Goal: Browse casually: Explore the website without a specific task or goal

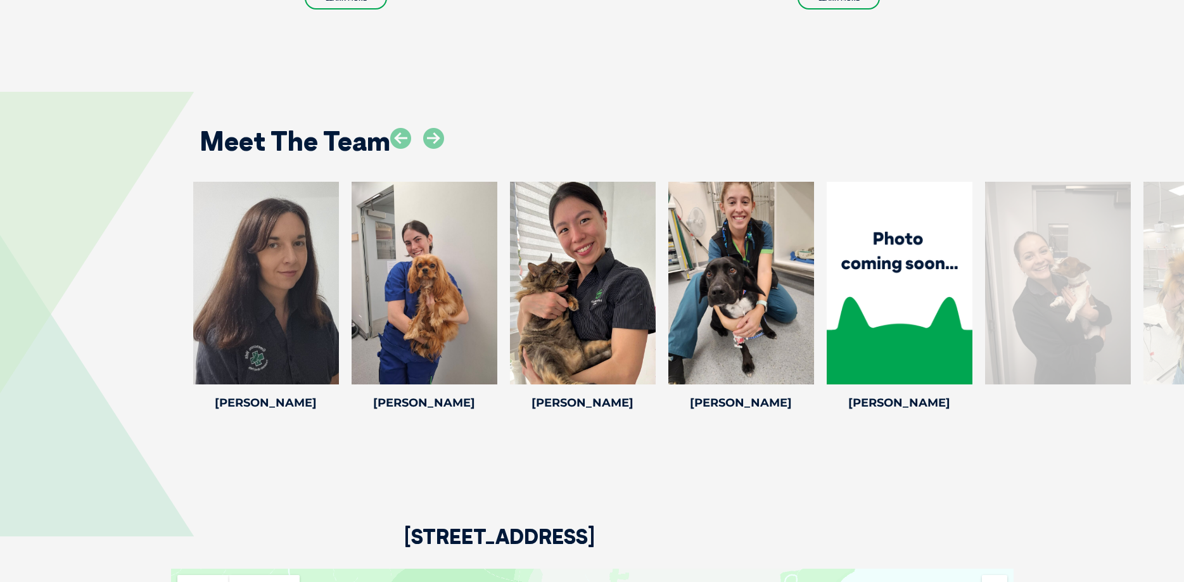
scroll to position [2778, 0]
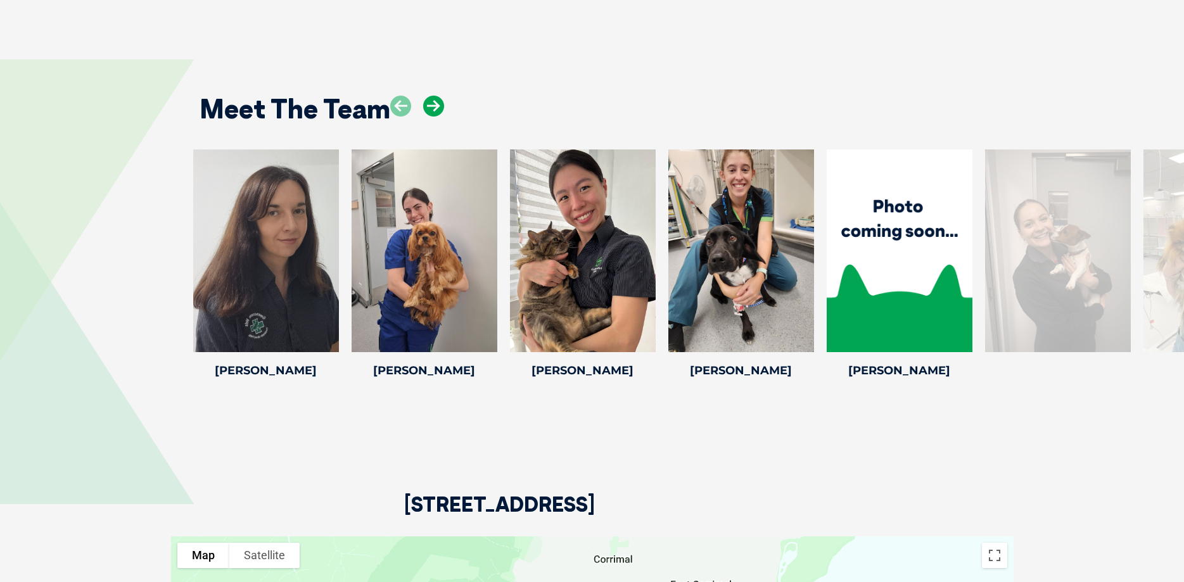
click at [435, 103] on icon at bounding box center [433, 106] width 21 height 21
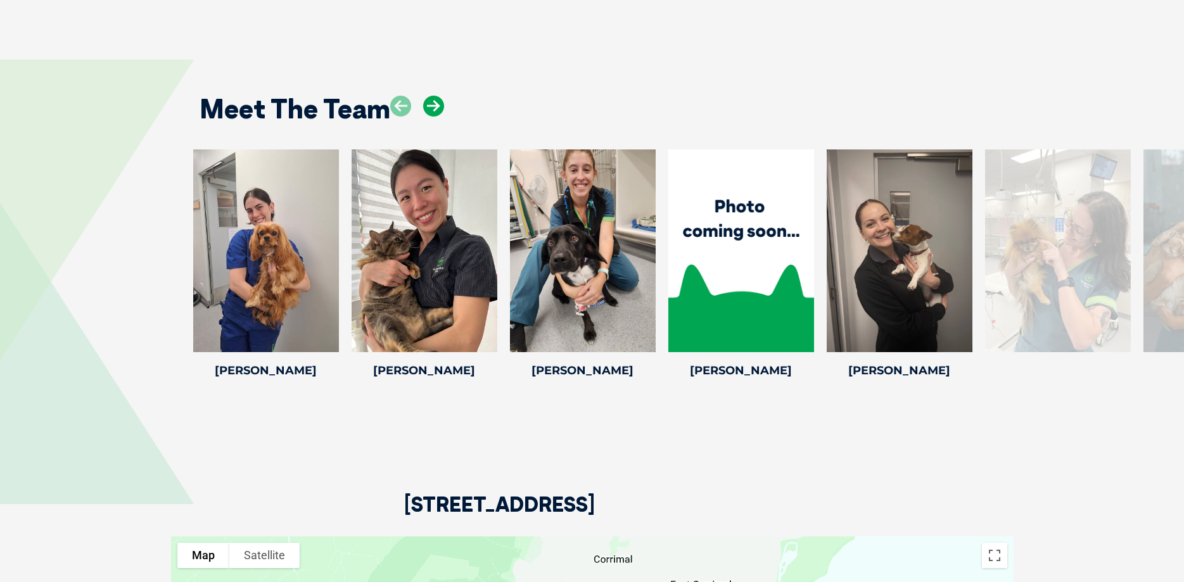
click at [435, 103] on icon at bounding box center [433, 106] width 21 height 21
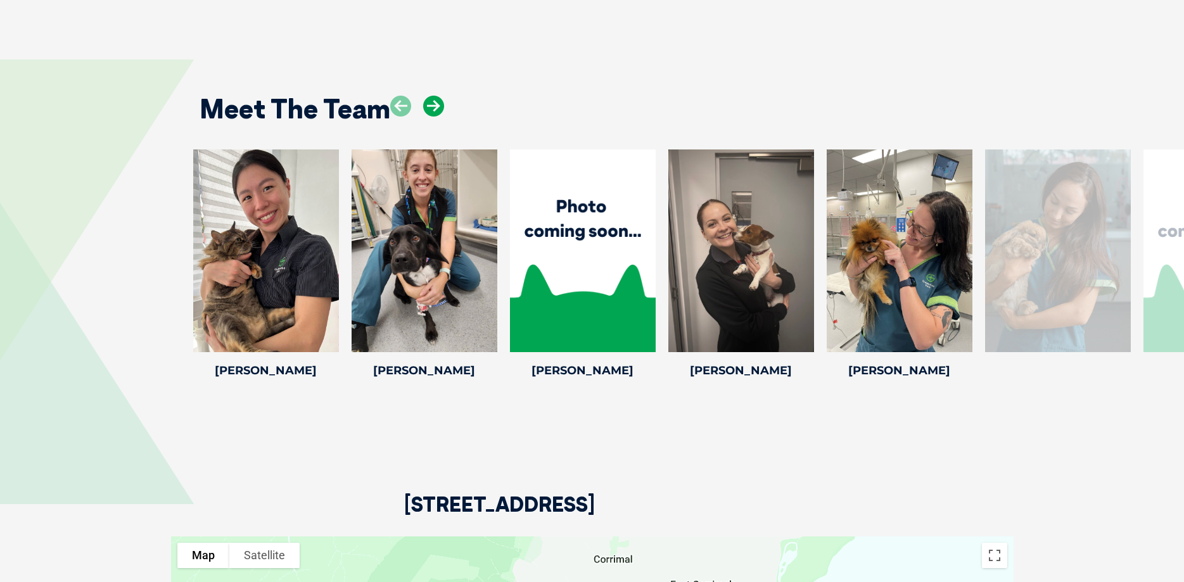
click at [435, 103] on icon at bounding box center [433, 106] width 21 height 21
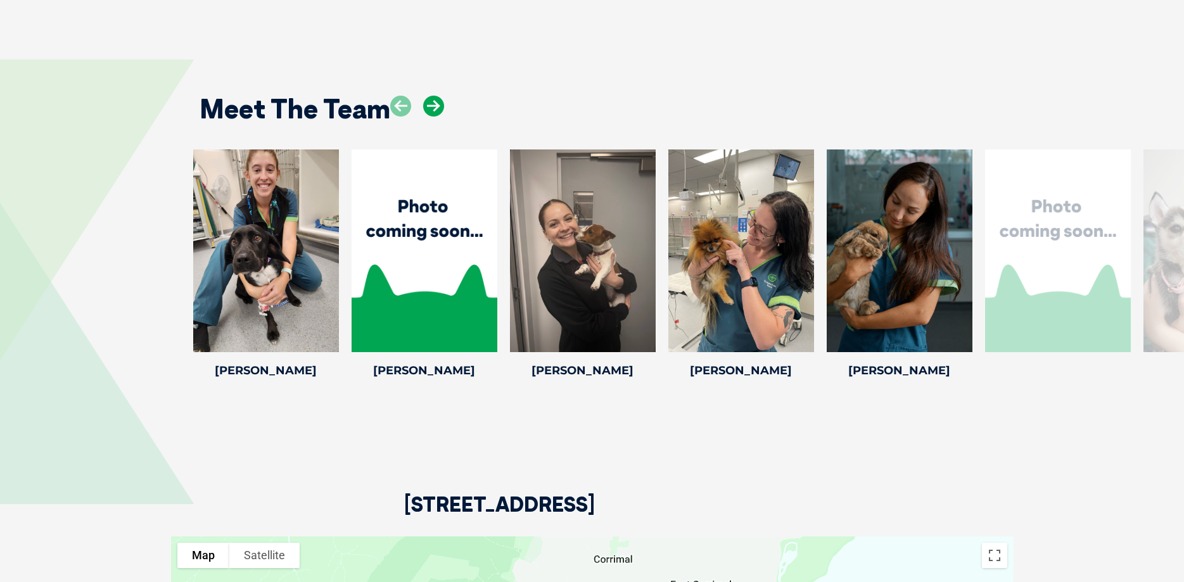
click at [435, 103] on icon at bounding box center [433, 106] width 21 height 21
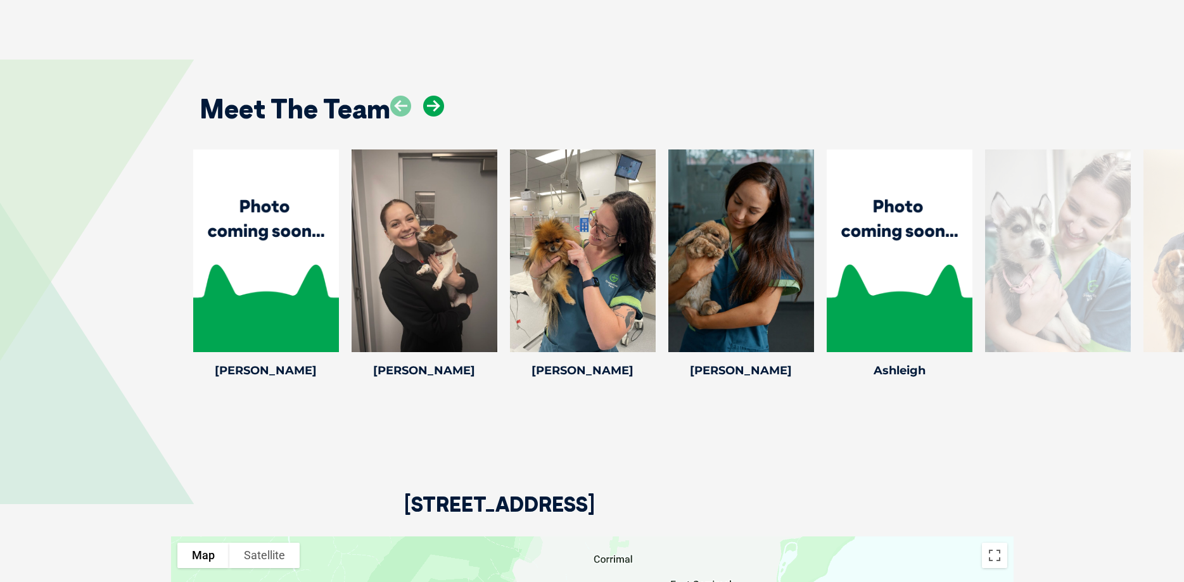
click at [435, 103] on icon at bounding box center [433, 106] width 21 height 21
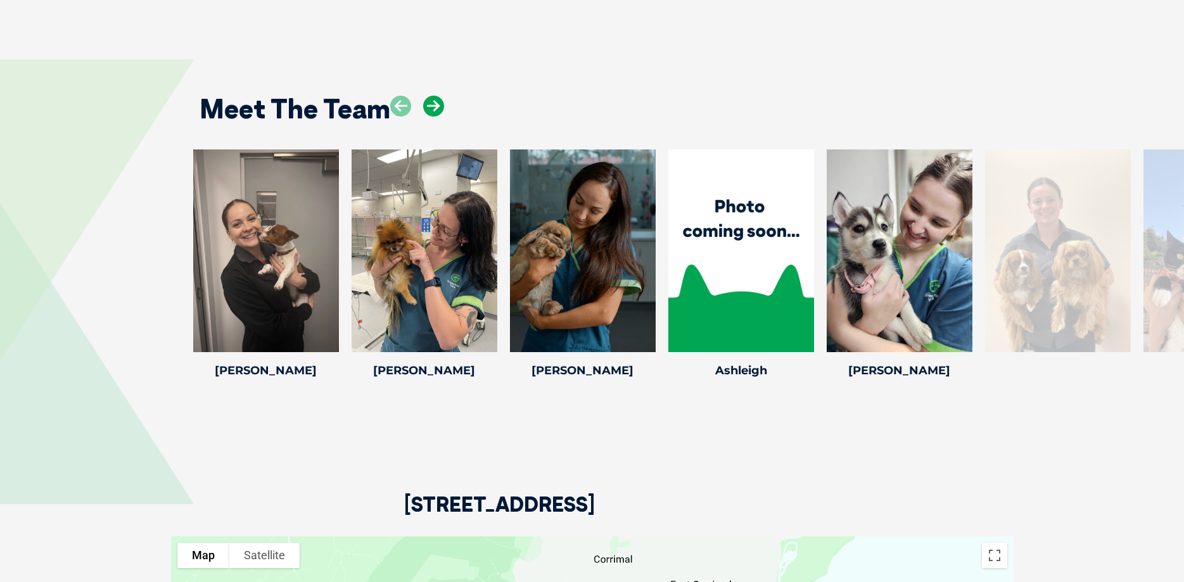
click at [435, 103] on icon at bounding box center [433, 106] width 21 height 21
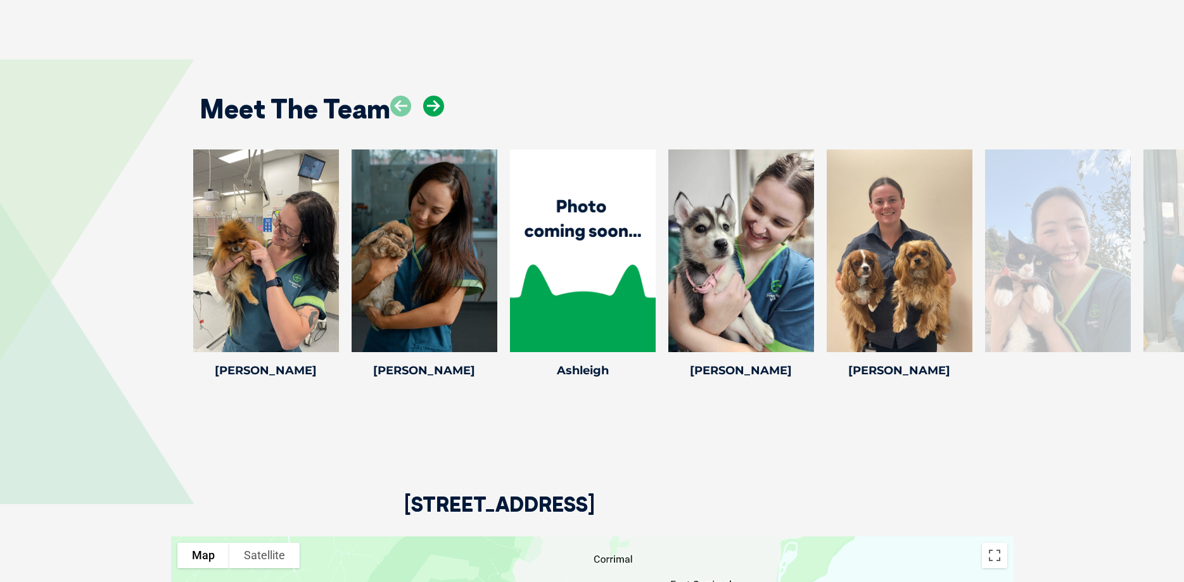
click at [435, 103] on icon at bounding box center [433, 106] width 21 height 21
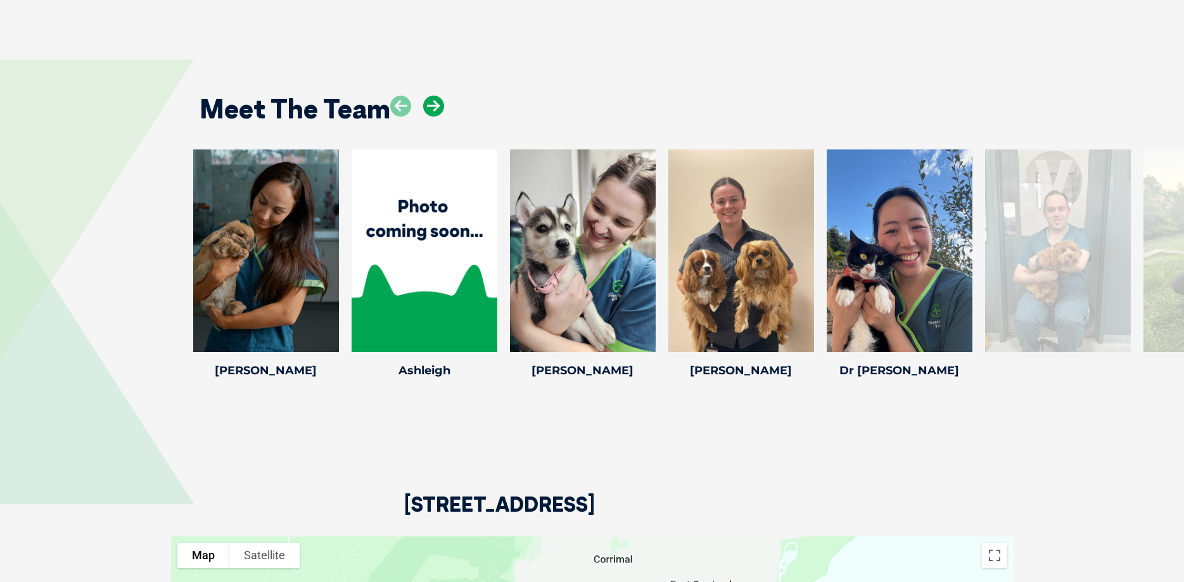
click at [435, 103] on icon at bounding box center [433, 106] width 21 height 21
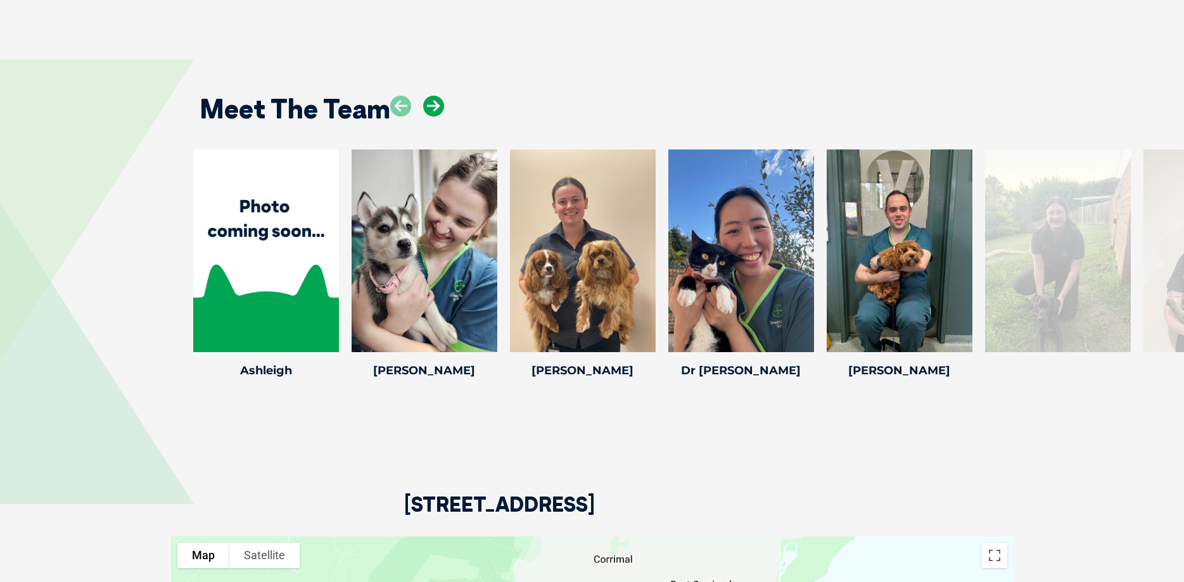
click at [435, 103] on icon at bounding box center [433, 106] width 21 height 21
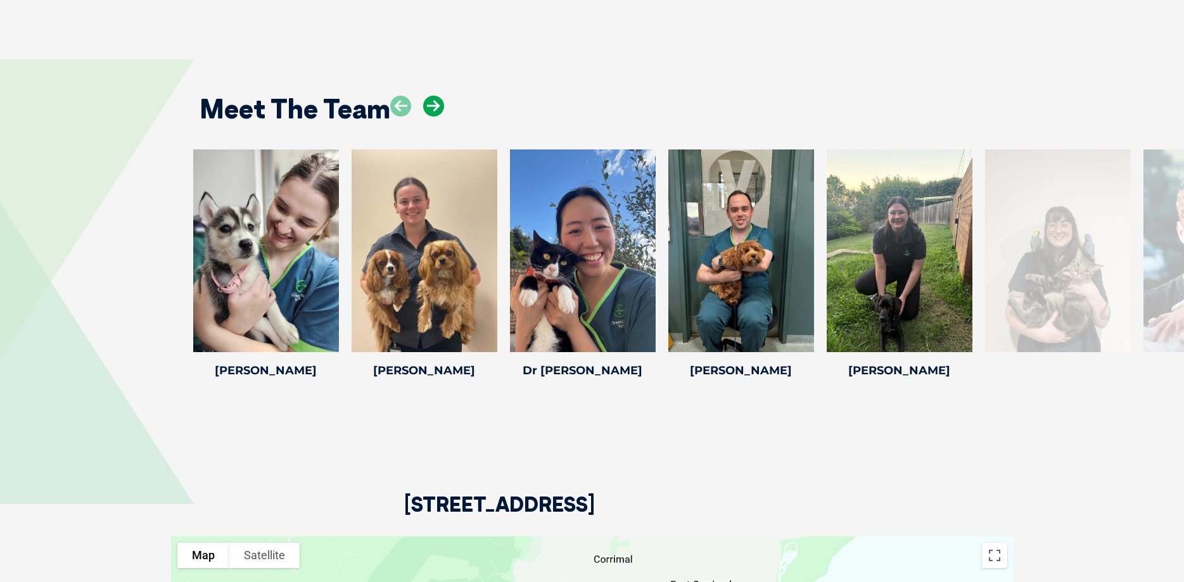
click at [435, 103] on icon at bounding box center [433, 106] width 21 height 21
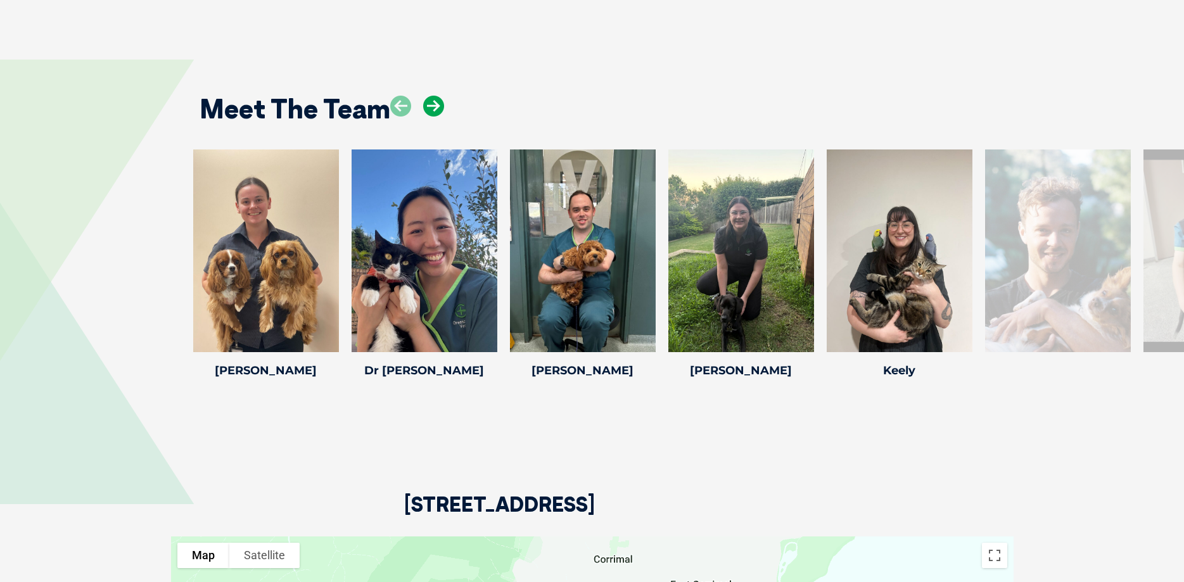
click at [435, 103] on icon at bounding box center [433, 106] width 21 height 21
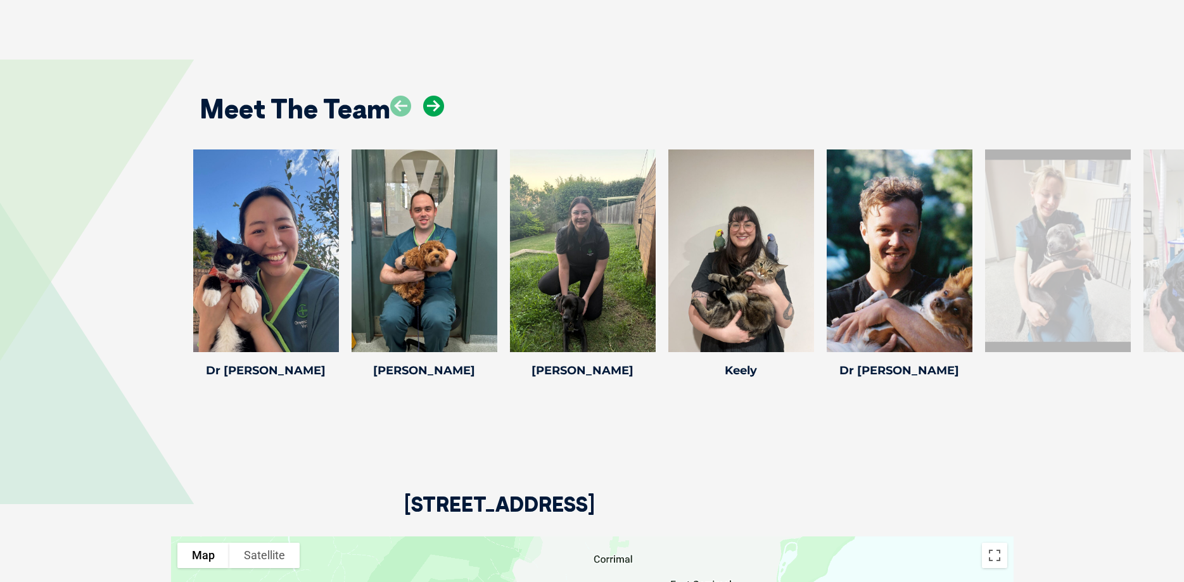
click at [435, 103] on icon at bounding box center [433, 106] width 21 height 21
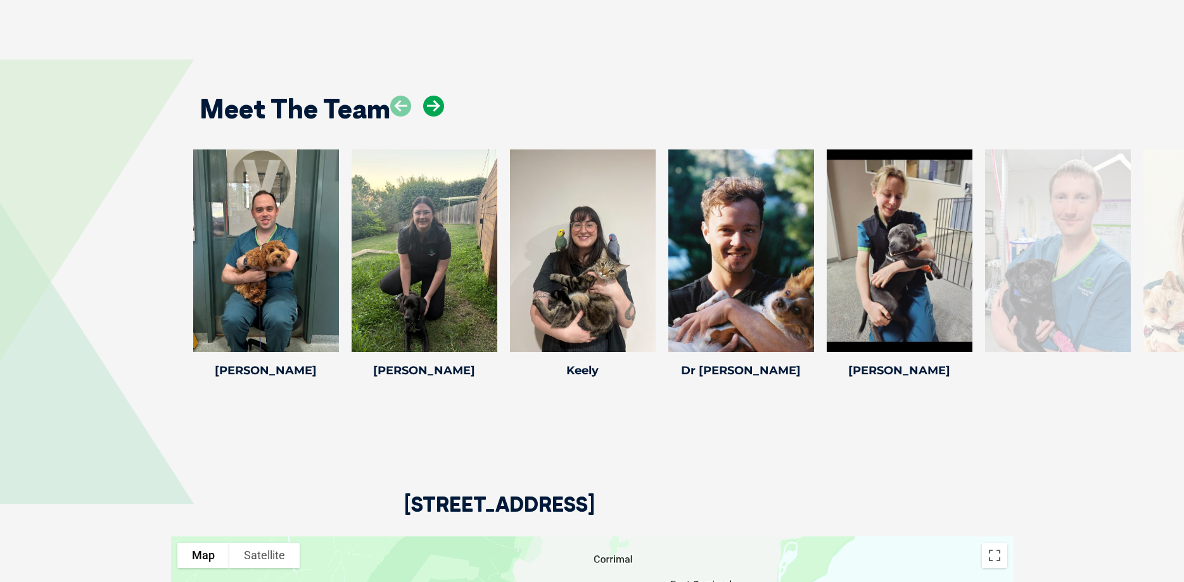
click at [435, 103] on icon at bounding box center [433, 106] width 21 height 21
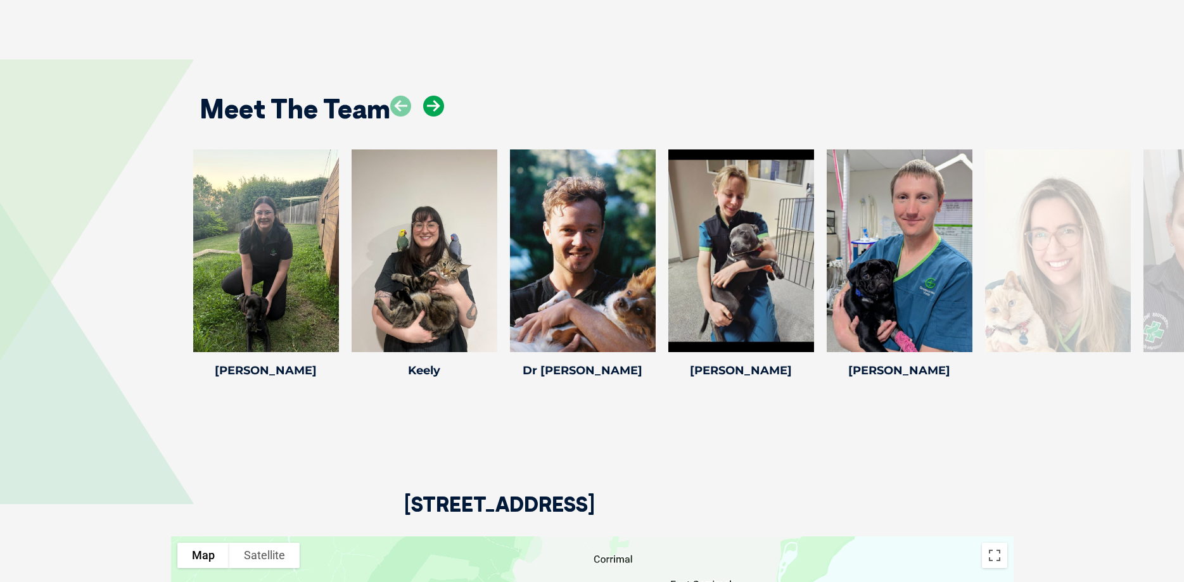
click at [435, 103] on icon at bounding box center [433, 106] width 21 height 21
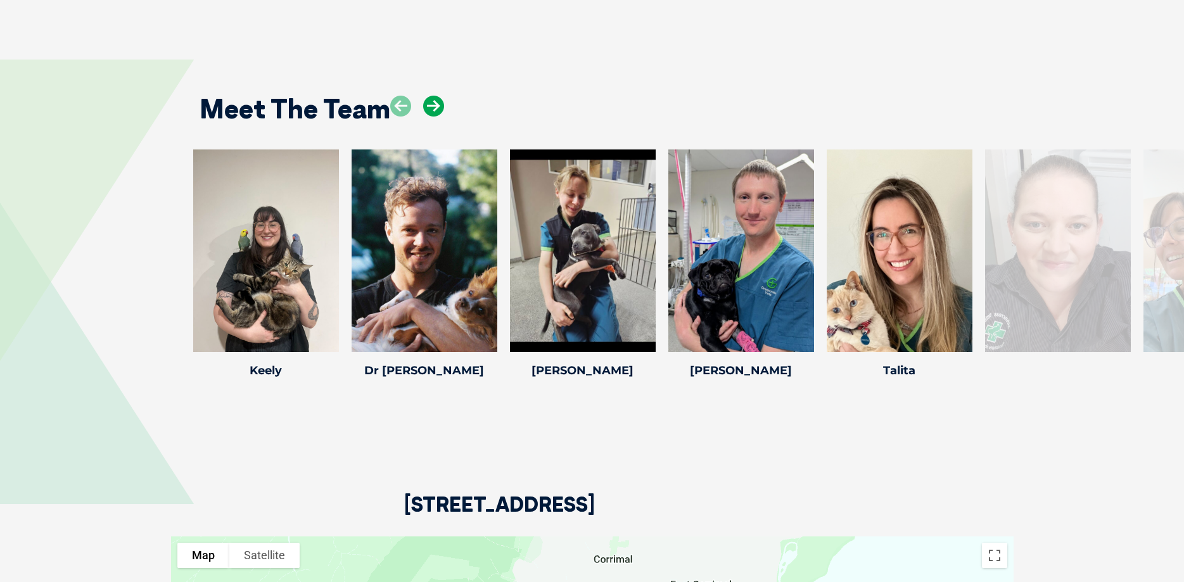
click at [435, 103] on icon at bounding box center [433, 106] width 21 height 21
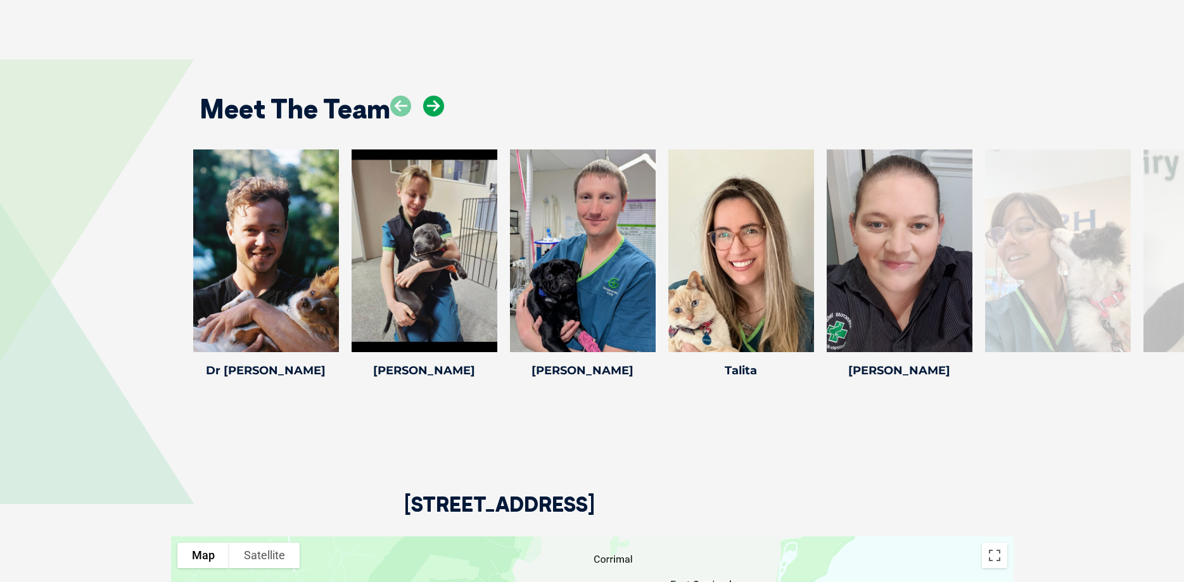
click at [435, 103] on icon at bounding box center [433, 106] width 21 height 21
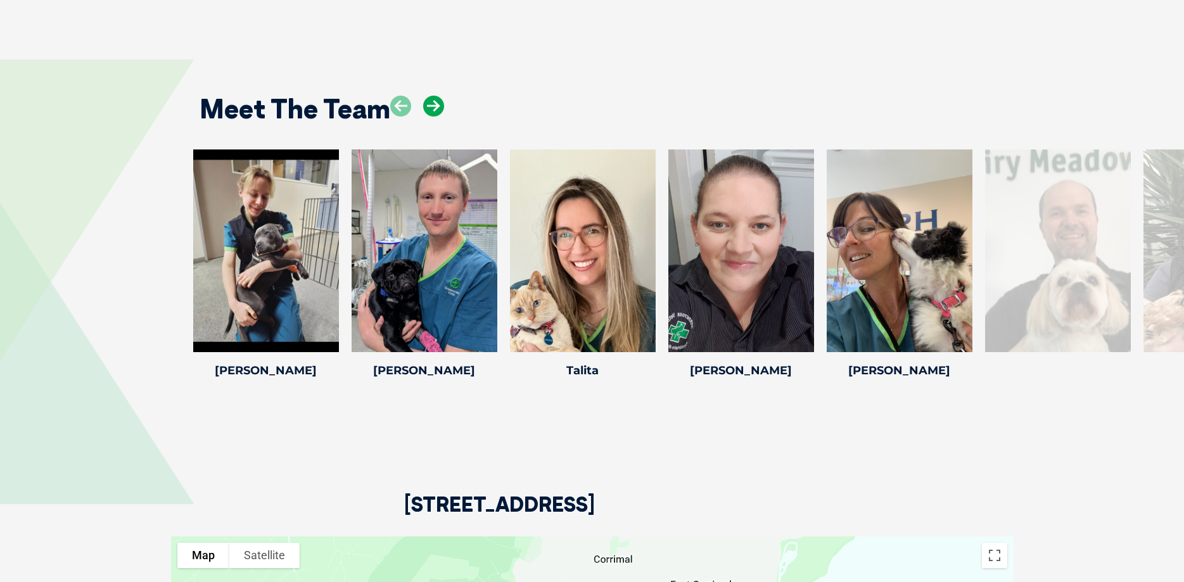
click at [435, 103] on icon at bounding box center [433, 106] width 21 height 21
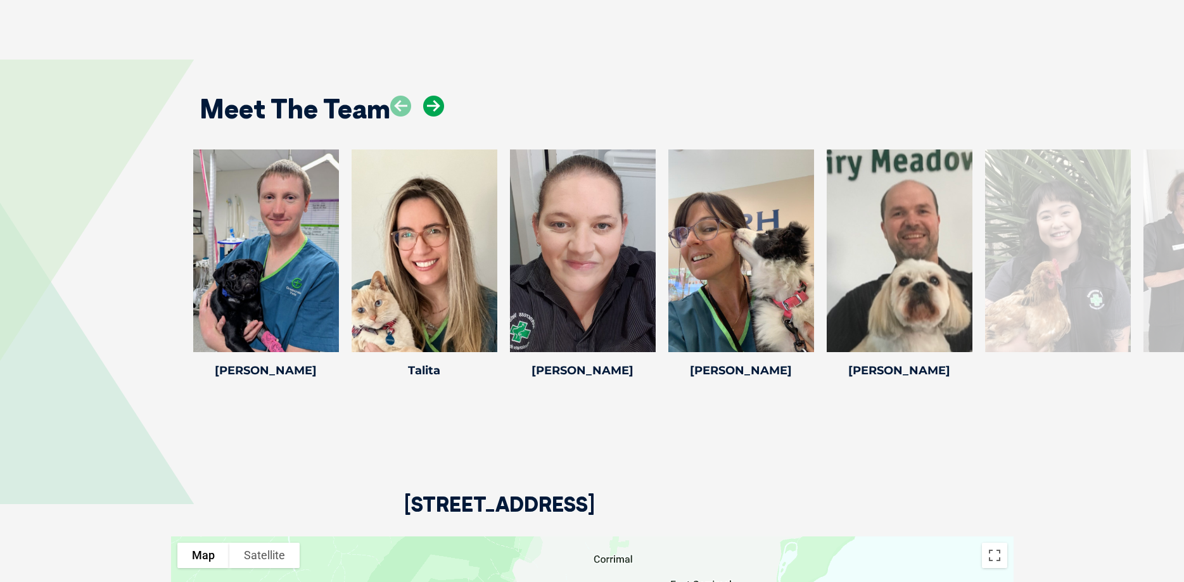
click at [435, 103] on icon at bounding box center [433, 106] width 21 height 21
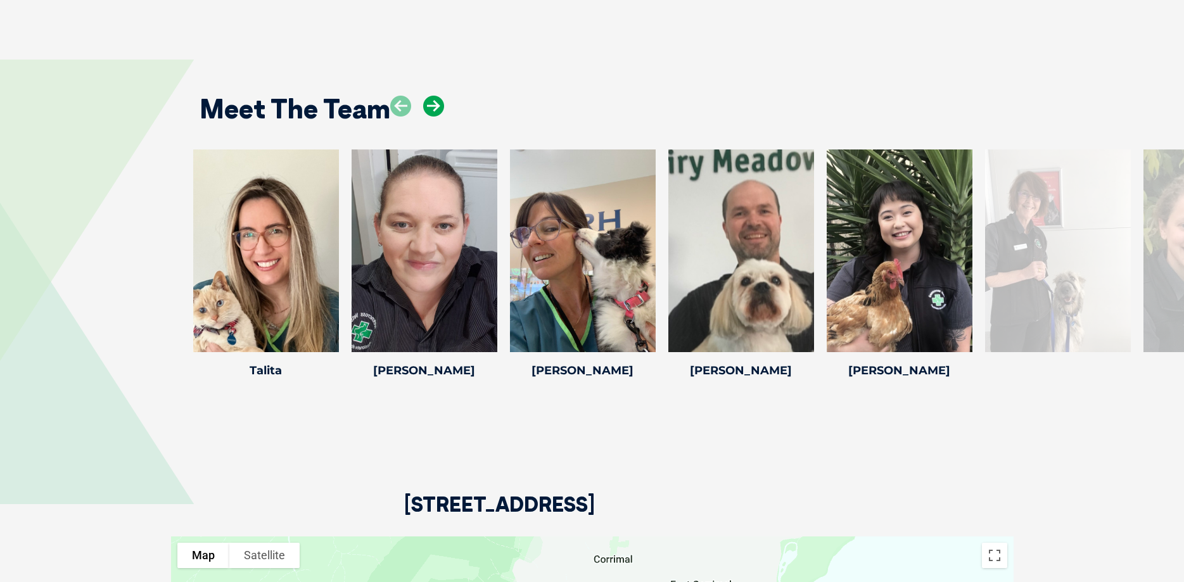
click at [435, 103] on icon at bounding box center [433, 106] width 21 height 21
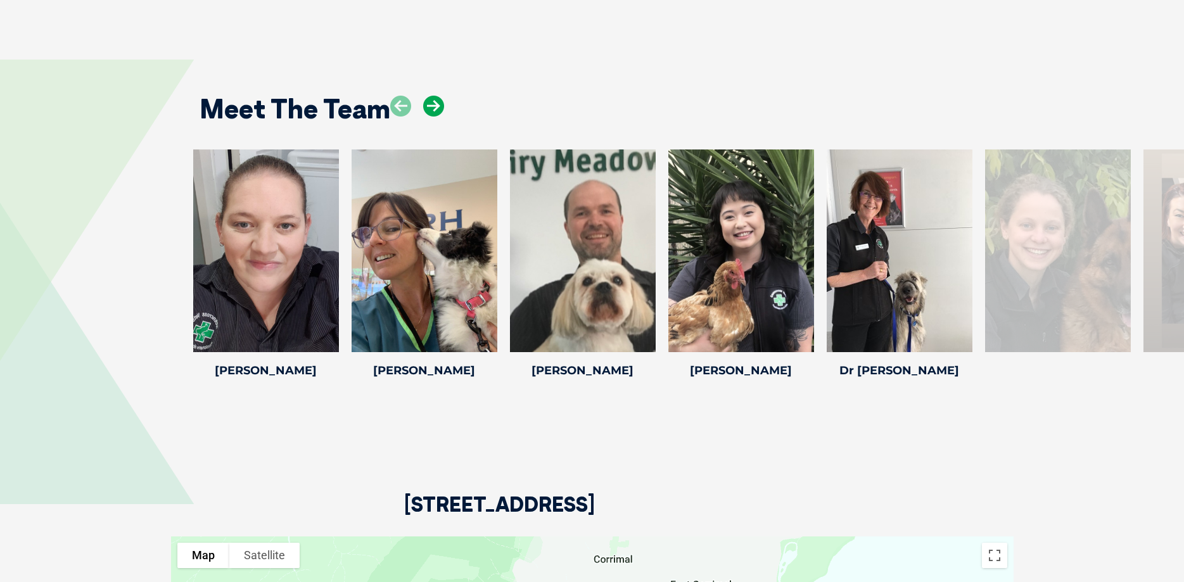
click at [435, 103] on icon at bounding box center [433, 106] width 21 height 21
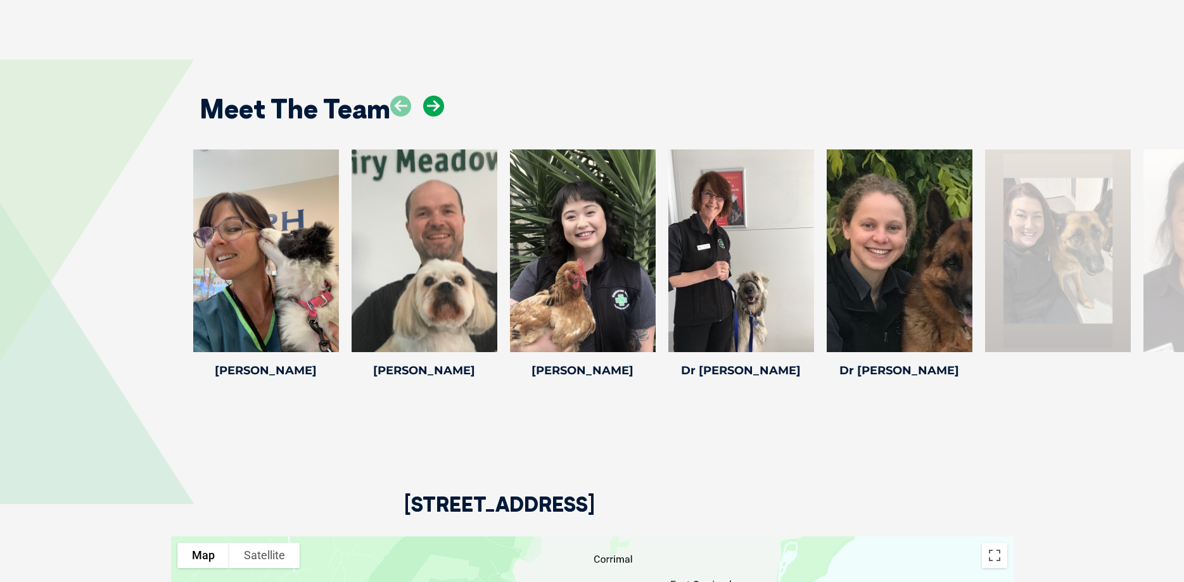
click at [435, 103] on icon at bounding box center [433, 106] width 21 height 21
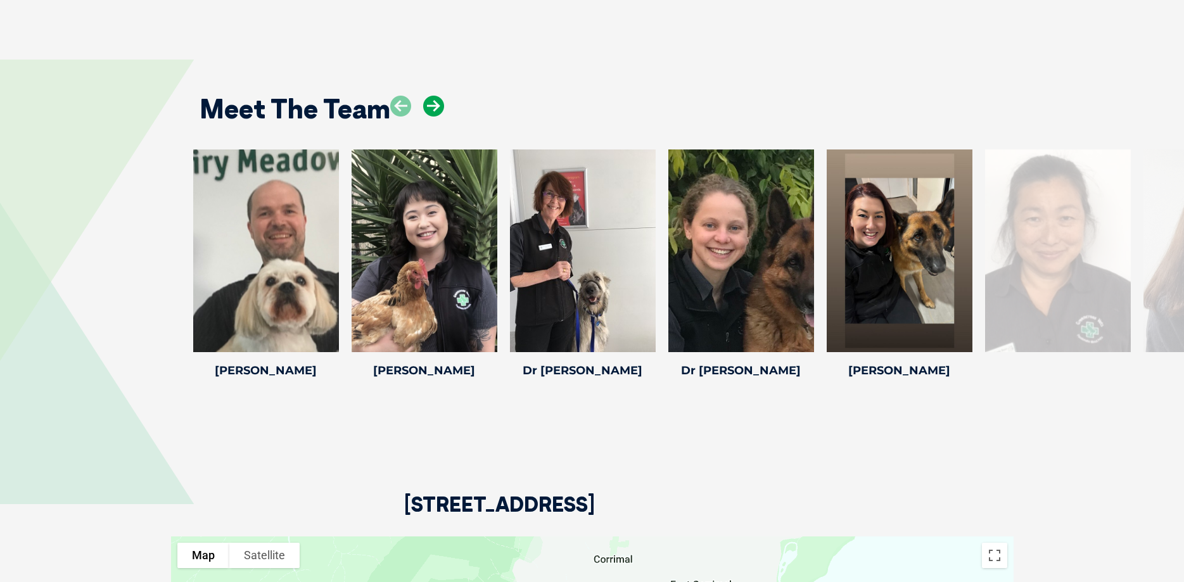
click at [435, 103] on icon at bounding box center [433, 106] width 21 height 21
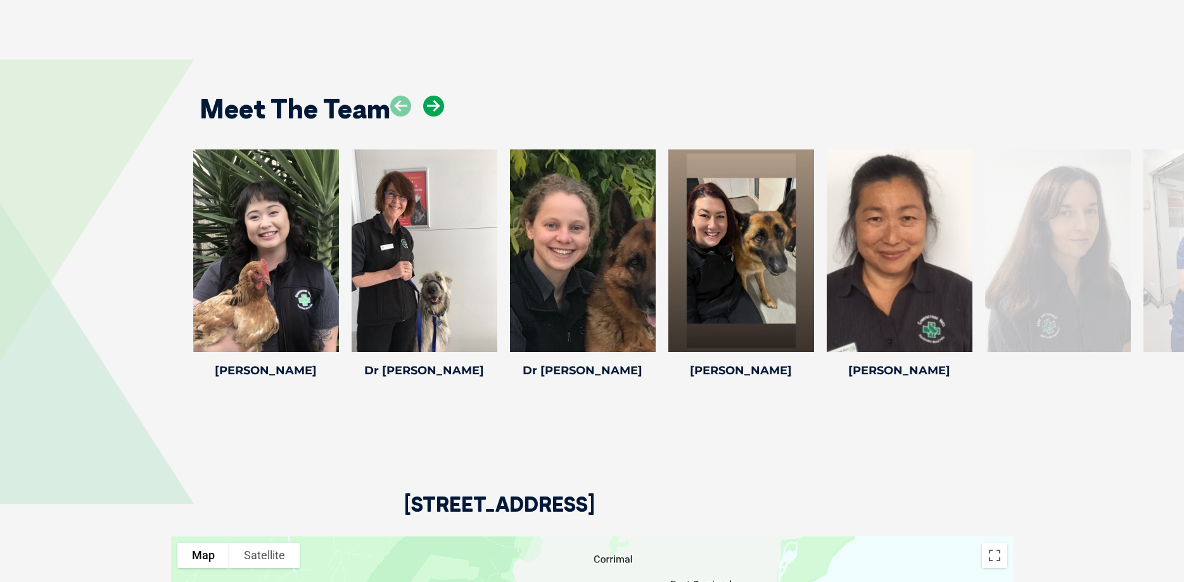
click at [435, 103] on icon at bounding box center [433, 106] width 21 height 21
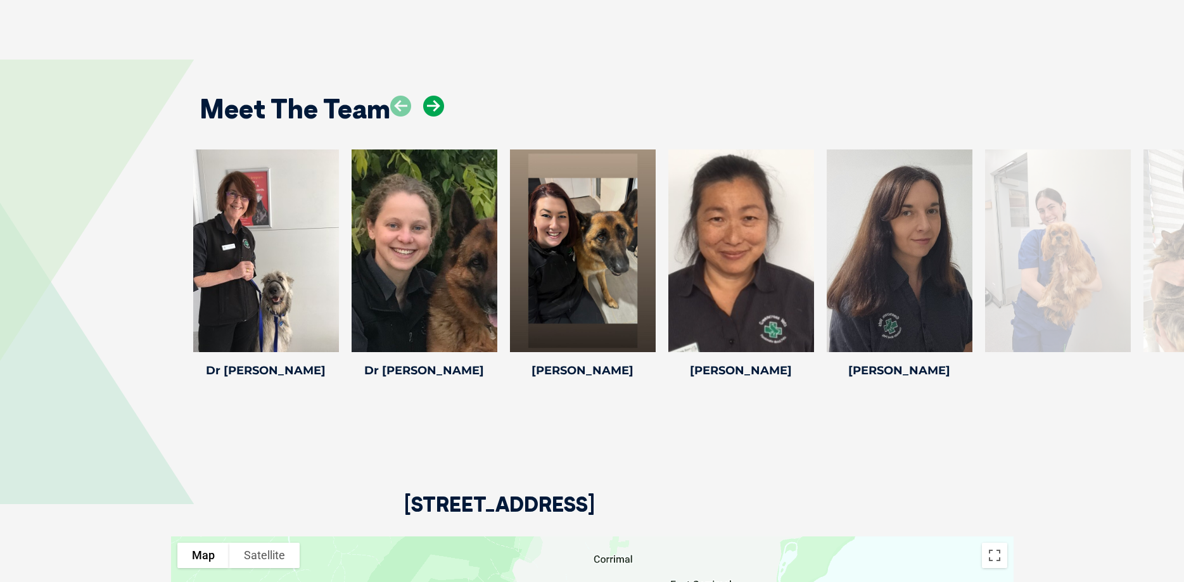
click at [435, 103] on icon at bounding box center [433, 106] width 21 height 21
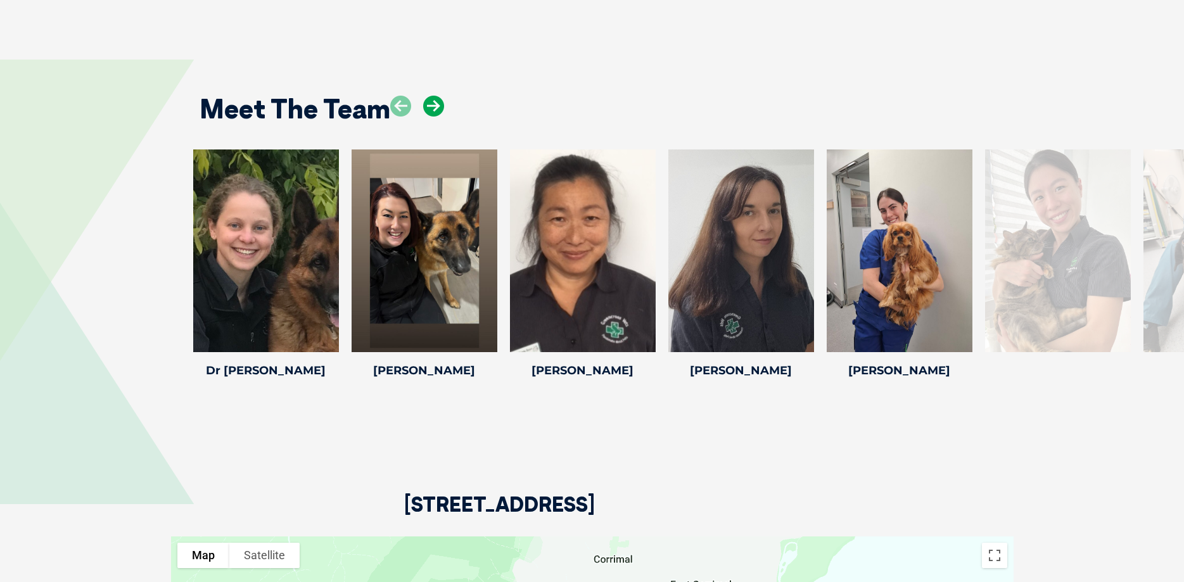
click at [435, 103] on icon at bounding box center [433, 106] width 21 height 21
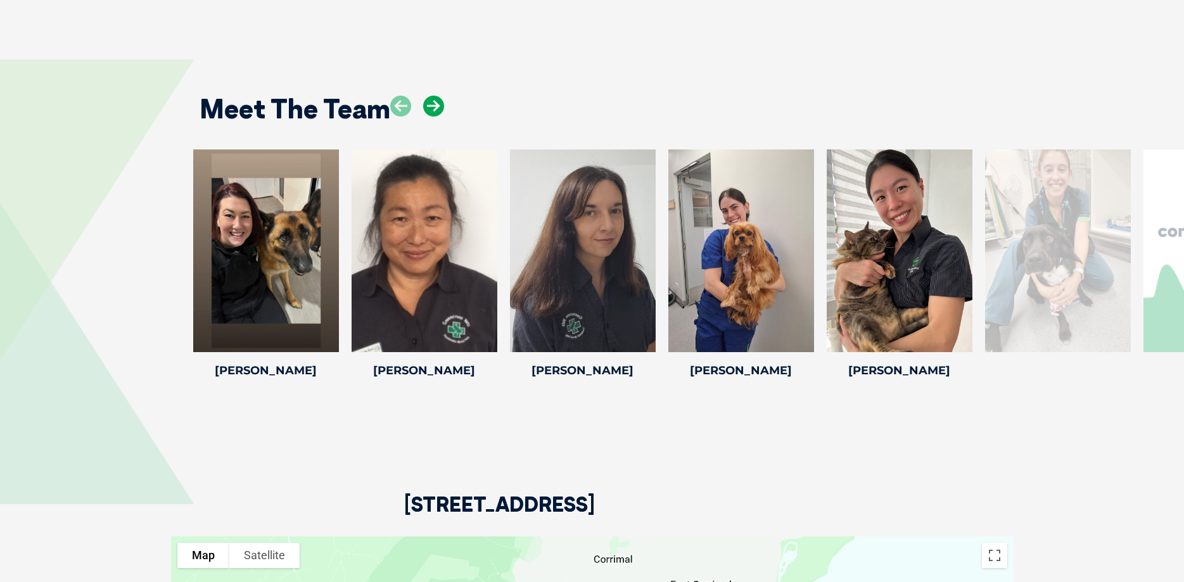
click at [435, 103] on icon at bounding box center [433, 106] width 21 height 21
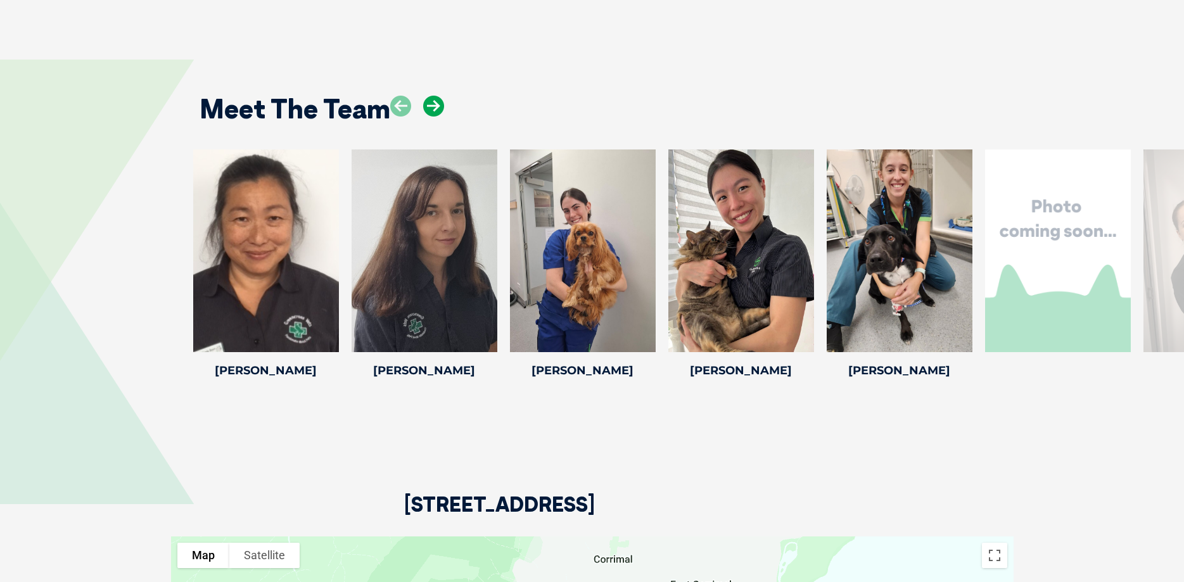
click at [435, 103] on icon at bounding box center [433, 106] width 21 height 21
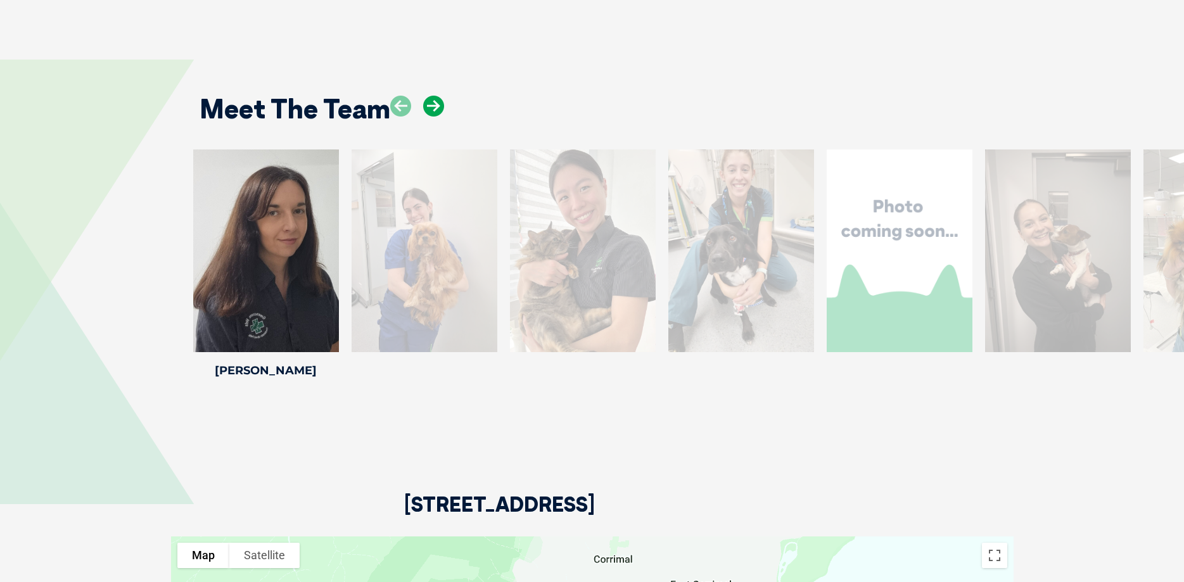
click at [435, 103] on icon at bounding box center [433, 106] width 21 height 21
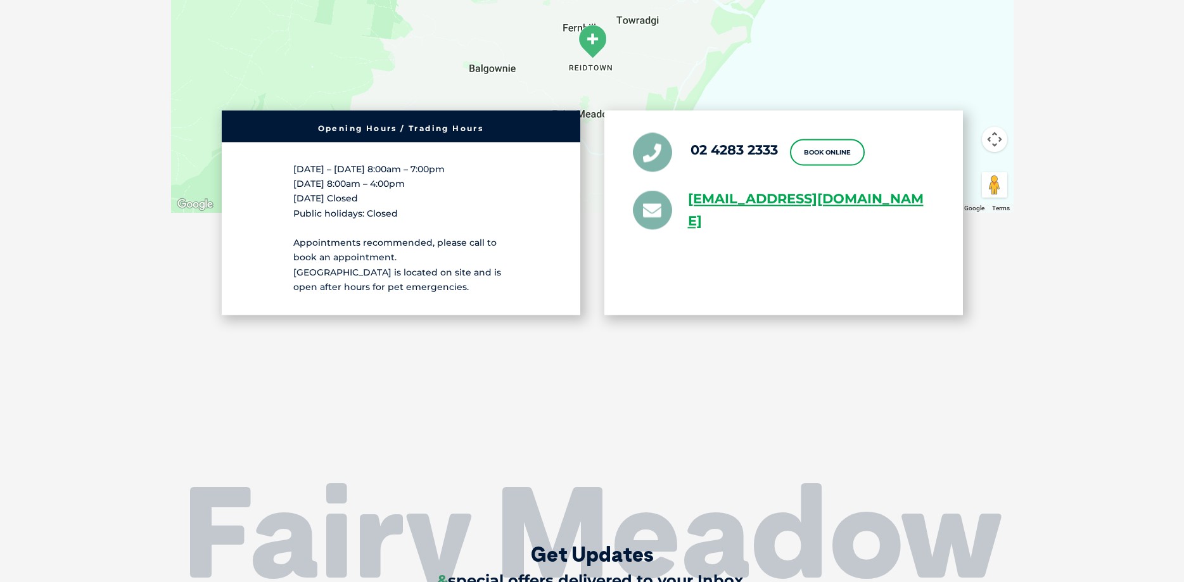
scroll to position [3424, 0]
